Goal: Find contact information: Find contact information

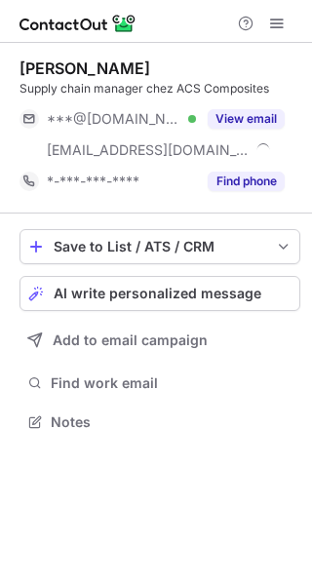
scroll to position [408, 312]
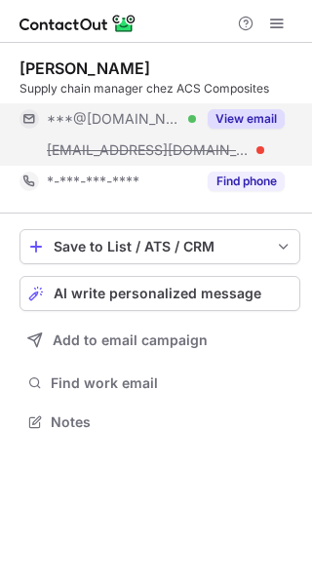
click at [235, 109] on button "View email" at bounding box center [246, 119] width 77 height 20
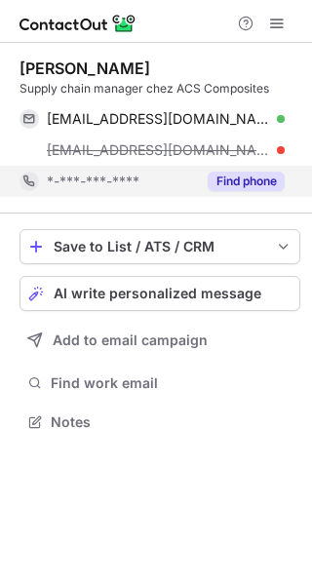
click at [252, 174] on button "Find phone" at bounding box center [246, 182] width 77 height 20
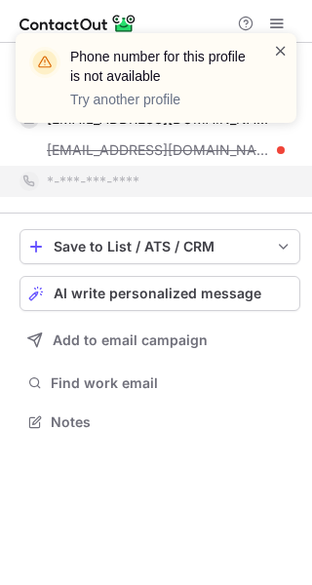
click at [282, 46] on span at bounding box center [281, 51] width 16 height 20
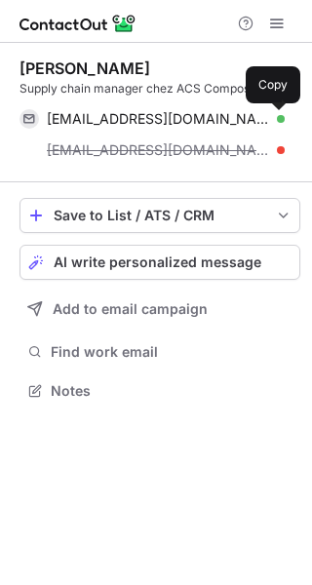
scroll to position [377, 312]
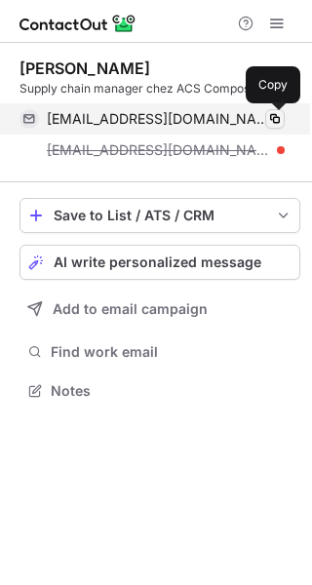
click at [277, 120] on span at bounding box center [275, 119] width 16 height 16
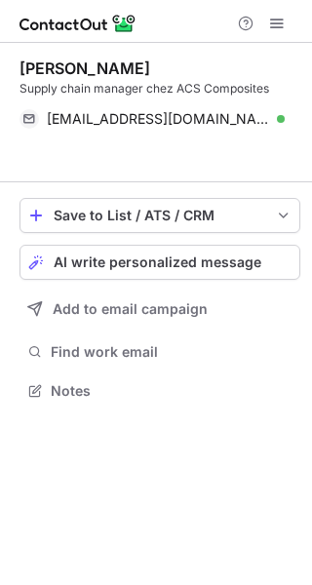
scroll to position [345, 312]
